Goal: Information Seeking & Learning: Learn about a topic

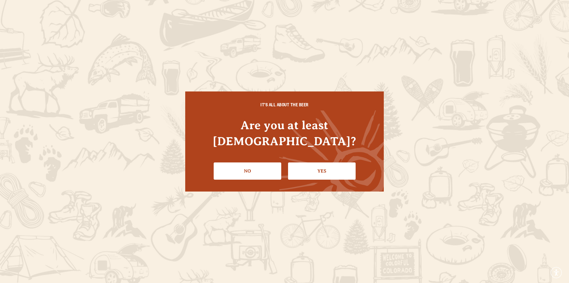
drag, startPoint x: 0, startPoint y: 0, endPoint x: 330, endPoint y: 160, distance: 367.0
click at [330, 162] on link "Yes" at bounding box center [322, 170] width 68 height 17
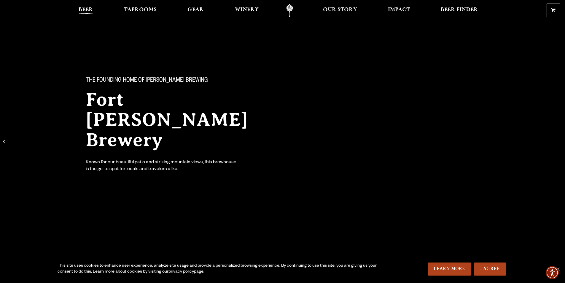
click at [89, 9] on span "Beer" at bounding box center [86, 9] width 15 height 5
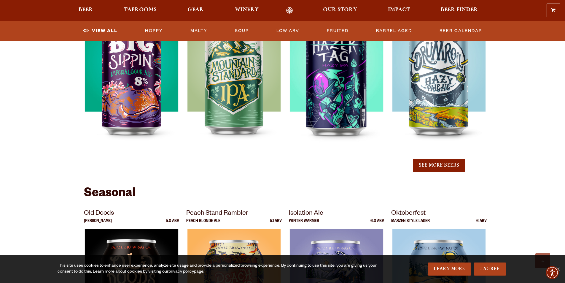
scroll to position [682, 0]
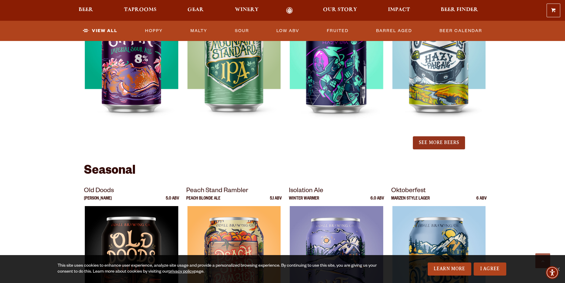
click at [434, 145] on button "See More Beers" at bounding box center [439, 142] width 52 height 13
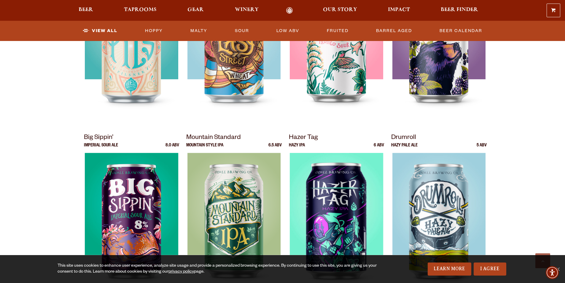
scroll to position [563, 0]
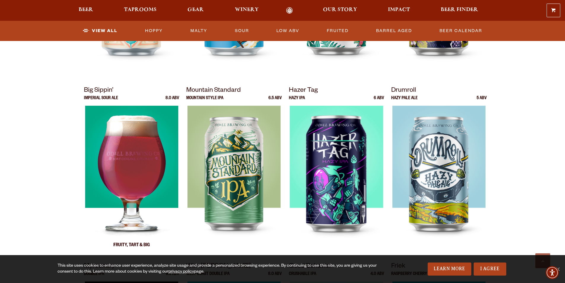
click at [127, 154] on img at bounding box center [131, 180] width 93 height 148
